Goal: Task Accomplishment & Management: Use online tool/utility

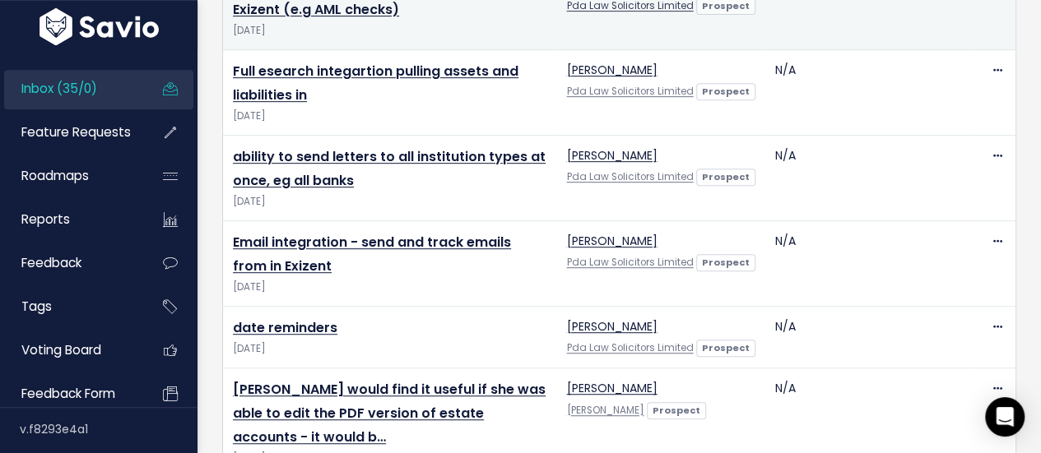
scroll to position [354, 0]
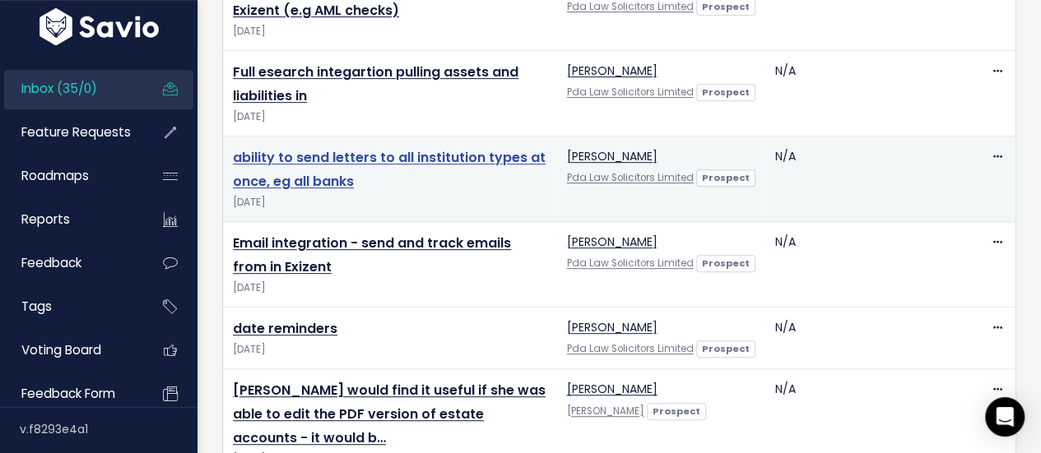
click at [448, 160] on link "ability to send letters to all institution types at once, eg all banks" at bounding box center [389, 169] width 313 height 43
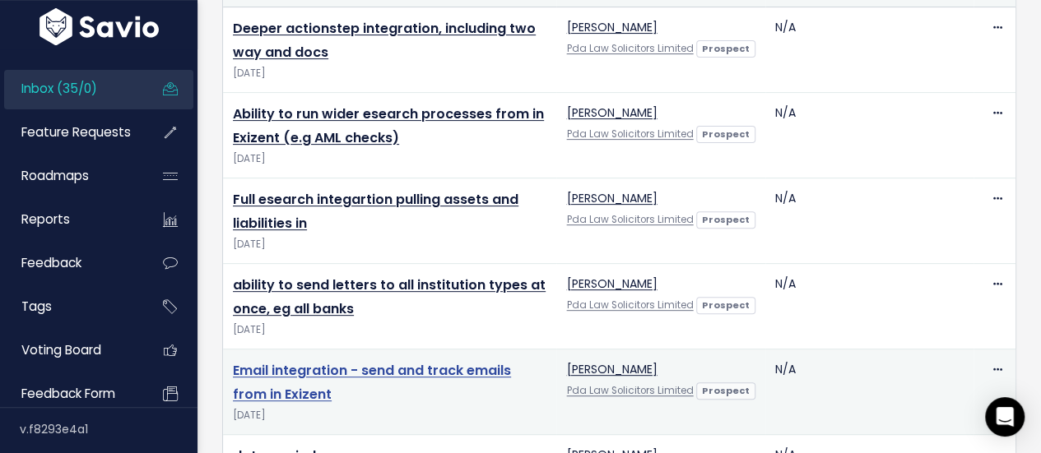
scroll to position [208, 0]
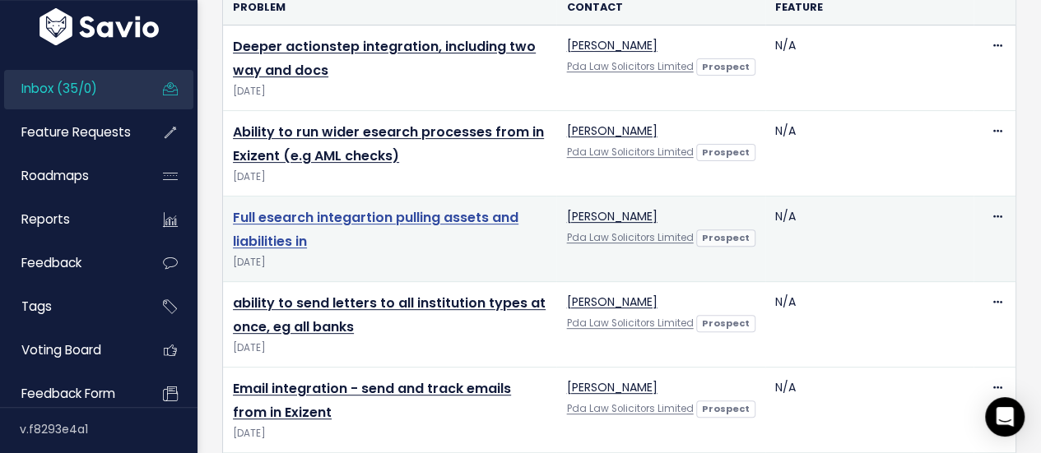
click at [308, 222] on link "Full esearch integartion pulling assets and liabilities in" at bounding box center [375, 229] width 285 height 43
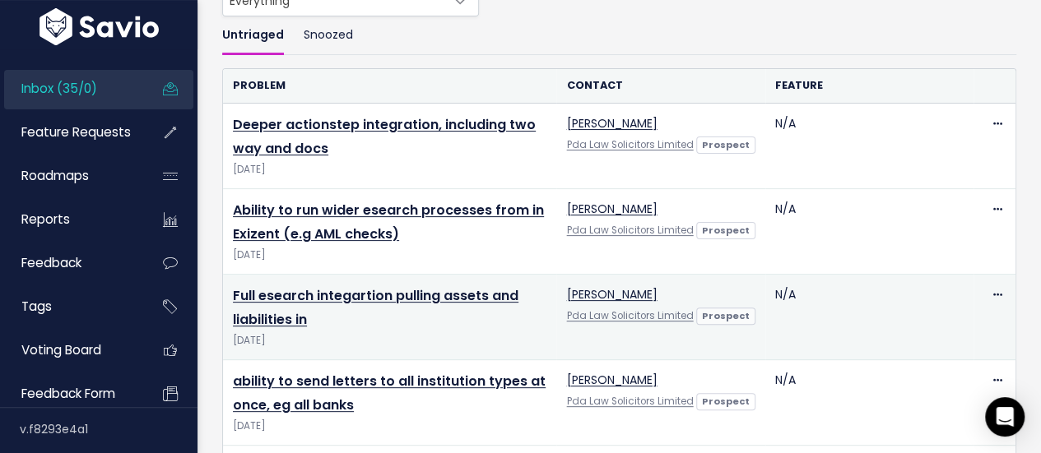
scroll to position [117, 0]
